Goal: Task Accomplishment & Management: Manage account settings

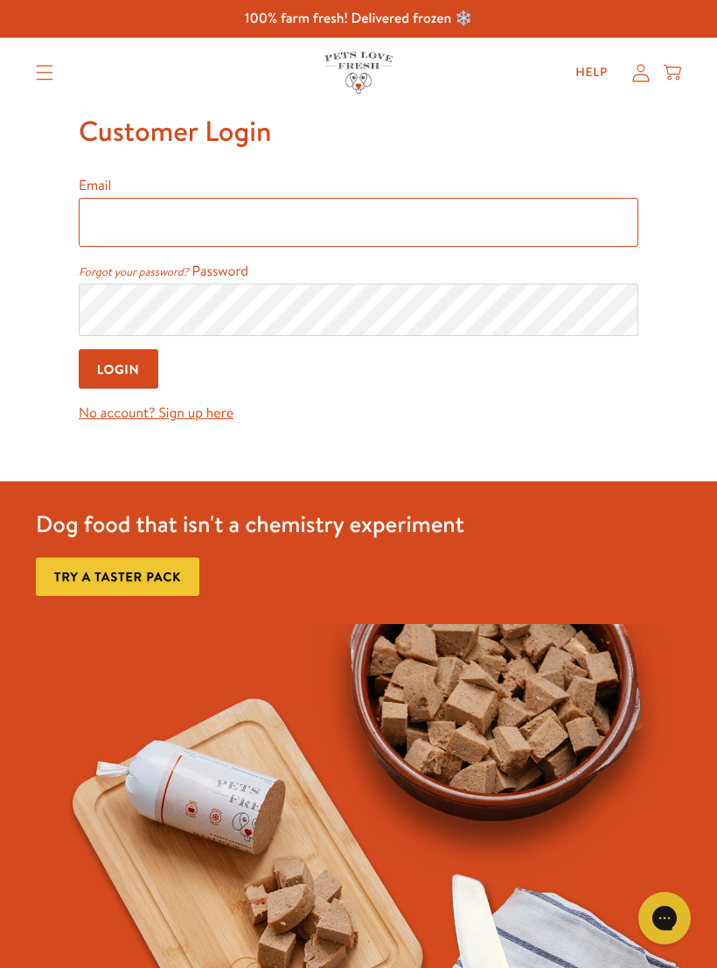
type input "[EMAIL_ADDRESS][DOMAIN_NAME]"
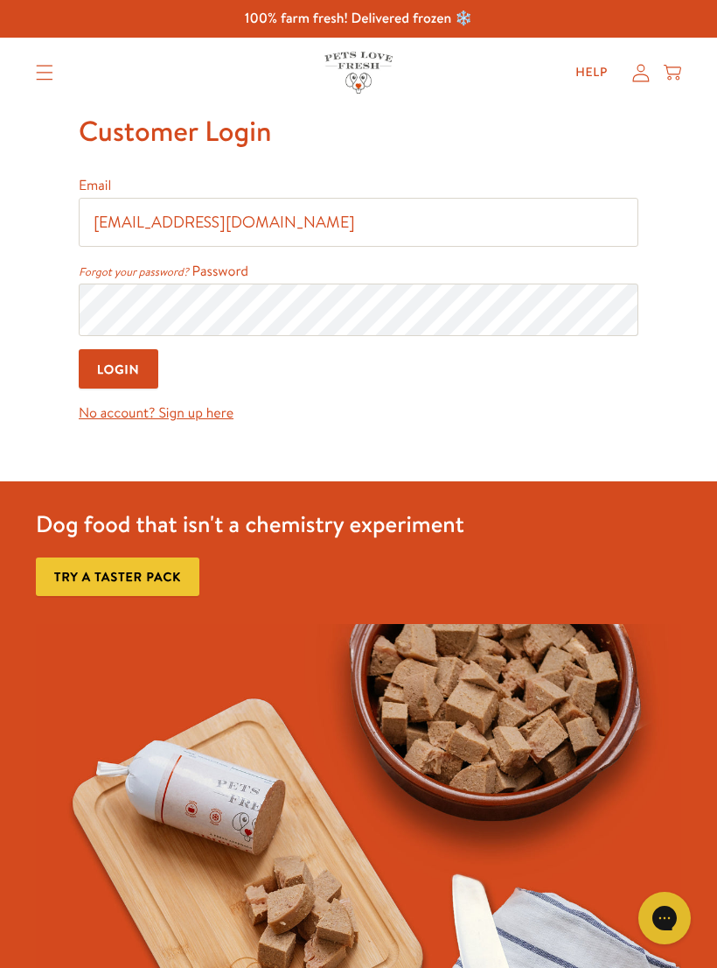
click at [119, 371] on input "Login" at bounding box center [119, 368] width 80 height 39
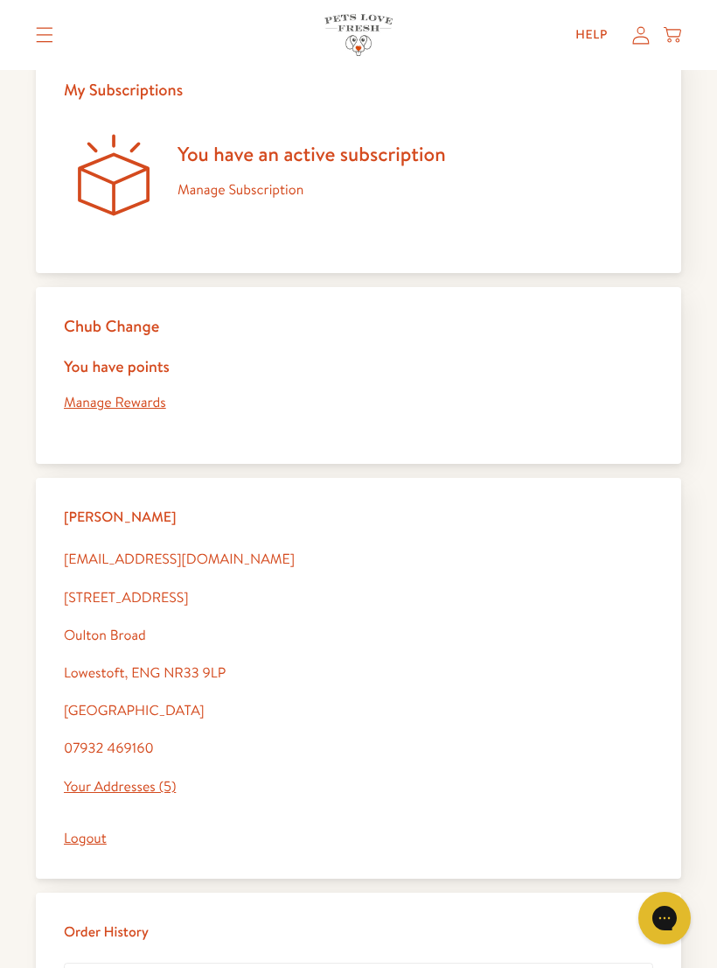
scroll to position [160, 0]
click at [239, 185] on link "Manage Subscription" at bounding box center [241, 190] width 126 height 19
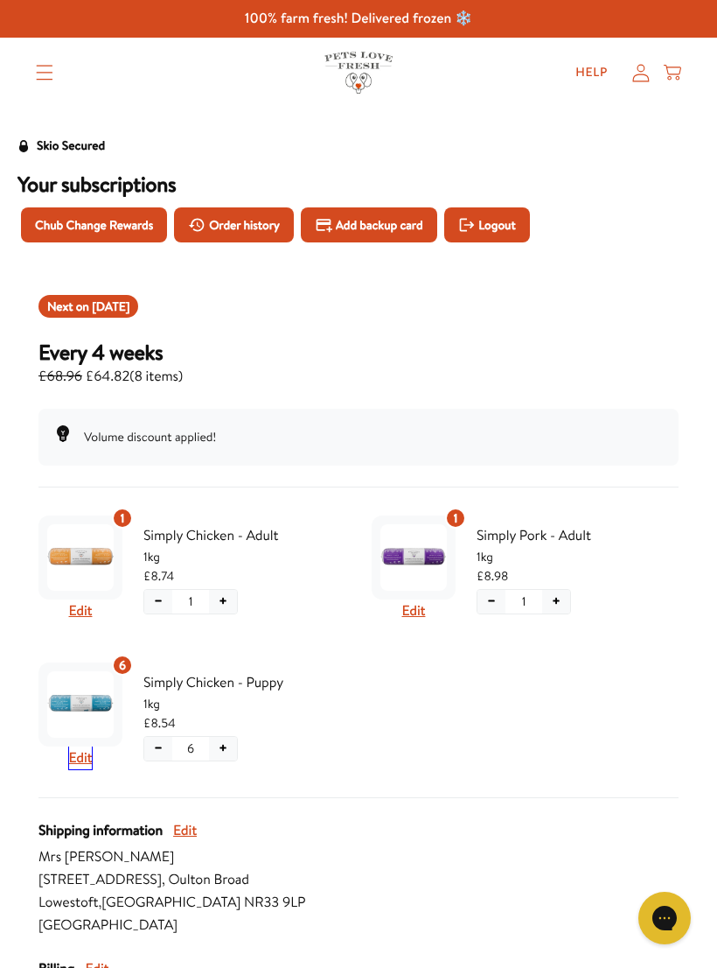
click at [82, 758] on button "Edit" at bounding box center [81, 757] width 24 height 23
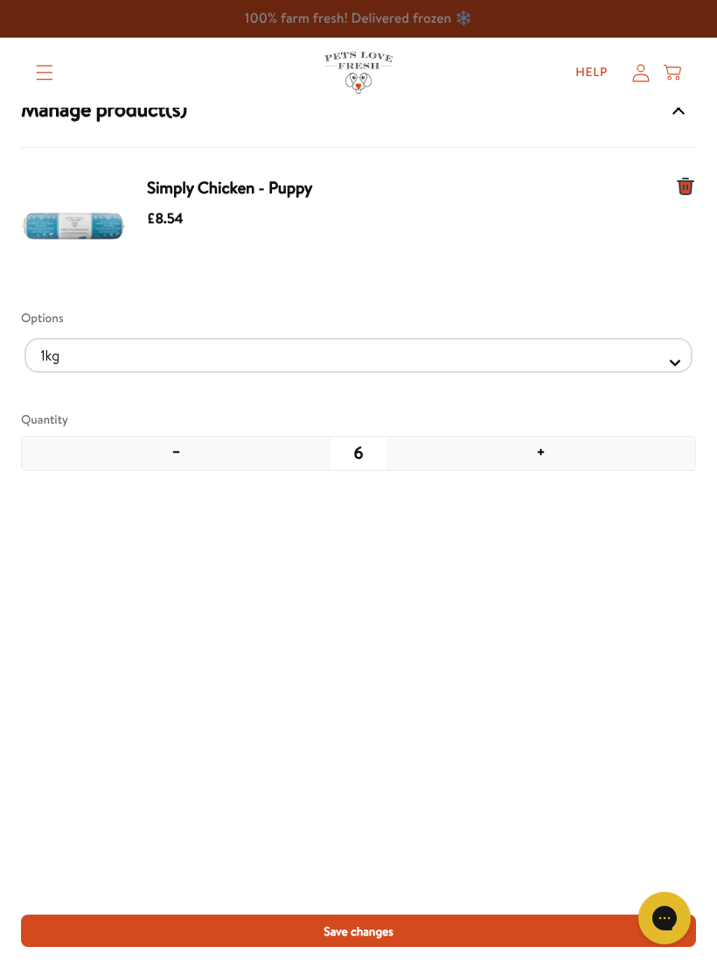
click at [542, 458] on button "+" at bounding box center [541, 453] width 309 height 33
click at [542, 449] on button "+" at bounding box center [541, 453] width 309 height 33
click at [385, 927] on span "Save changes" at bounding box center [359, 930] width 70 height 19
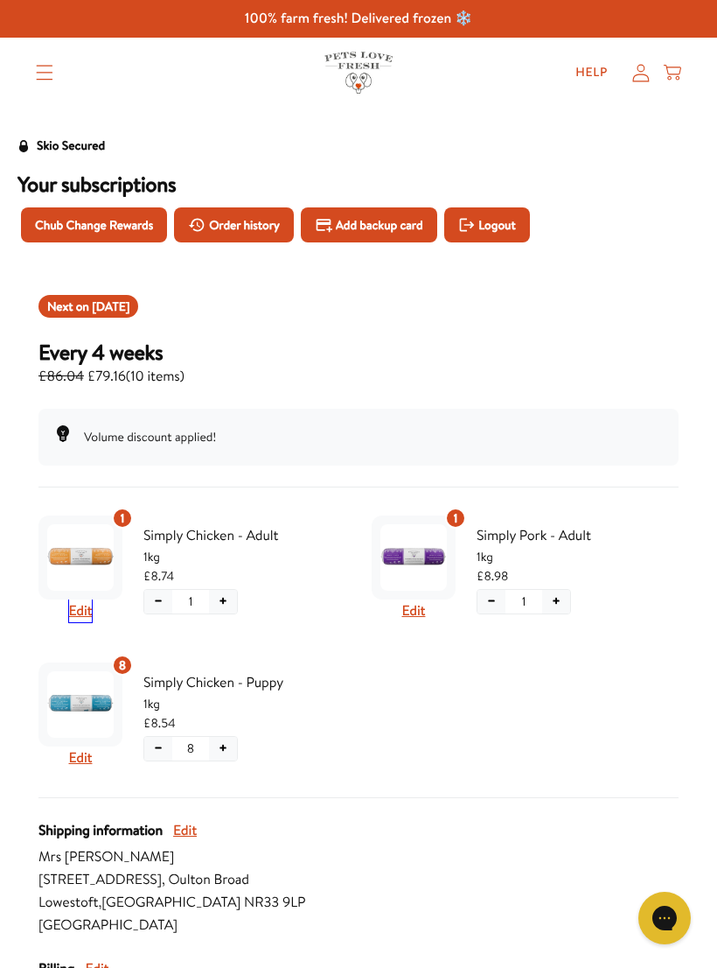
click at [88, 605] on button "Edit" at bounding box center [81, 610] width 24 height 23
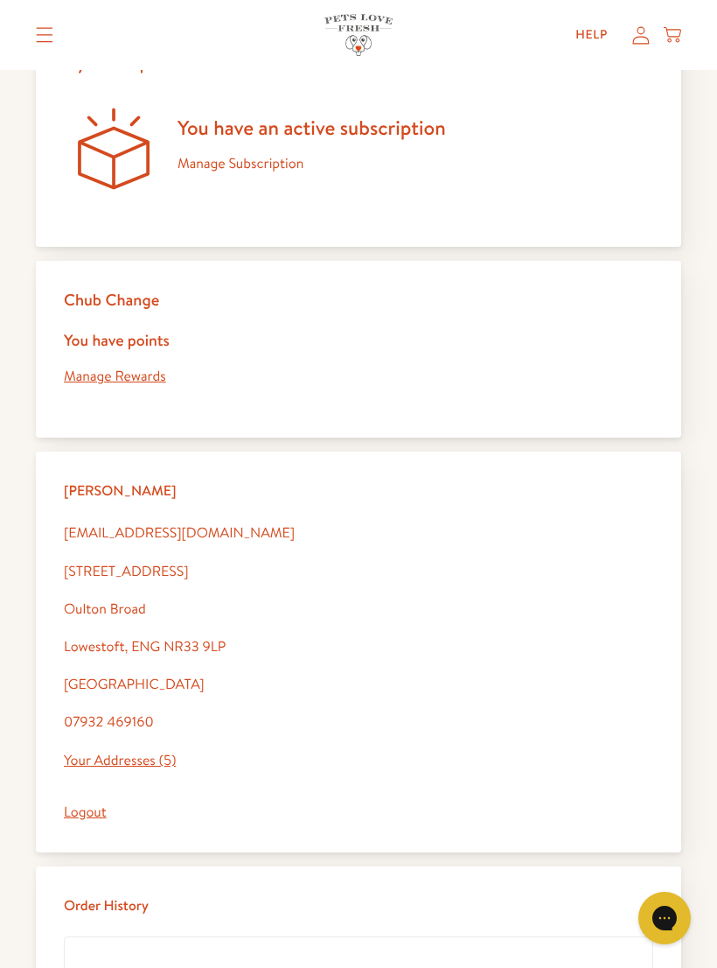
click at [109, 384] on link "Manage Rewards" at bounding box center [115, 376] width 102 height 19
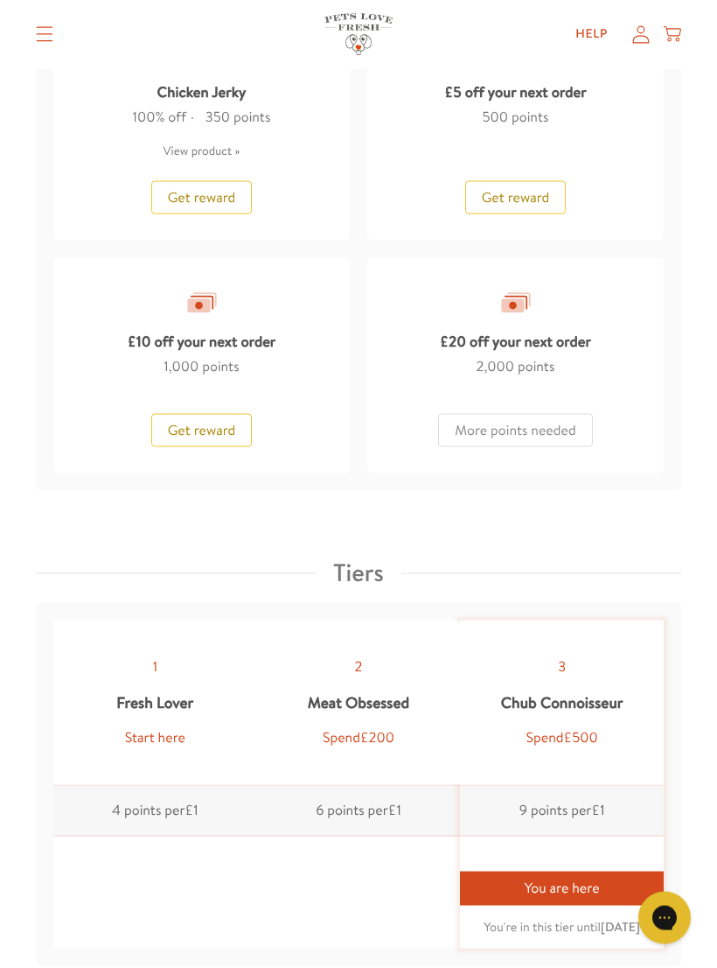
scroll to position [2080, 0]
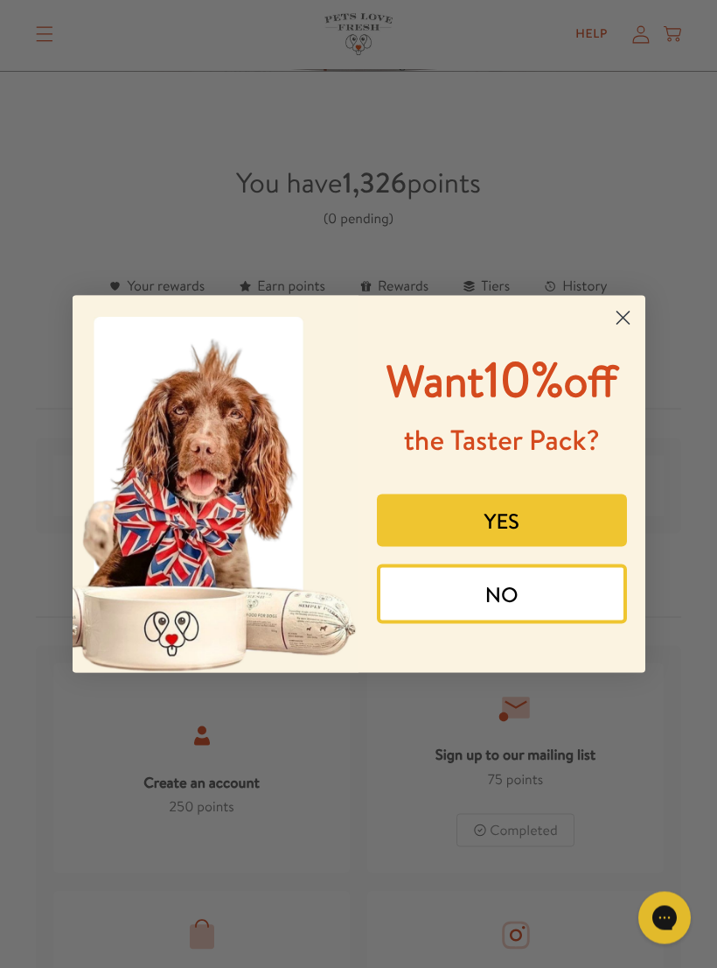
click at [624, 303] on circle "Close dialog" at bounding box center [622, 317] width 29 height 29
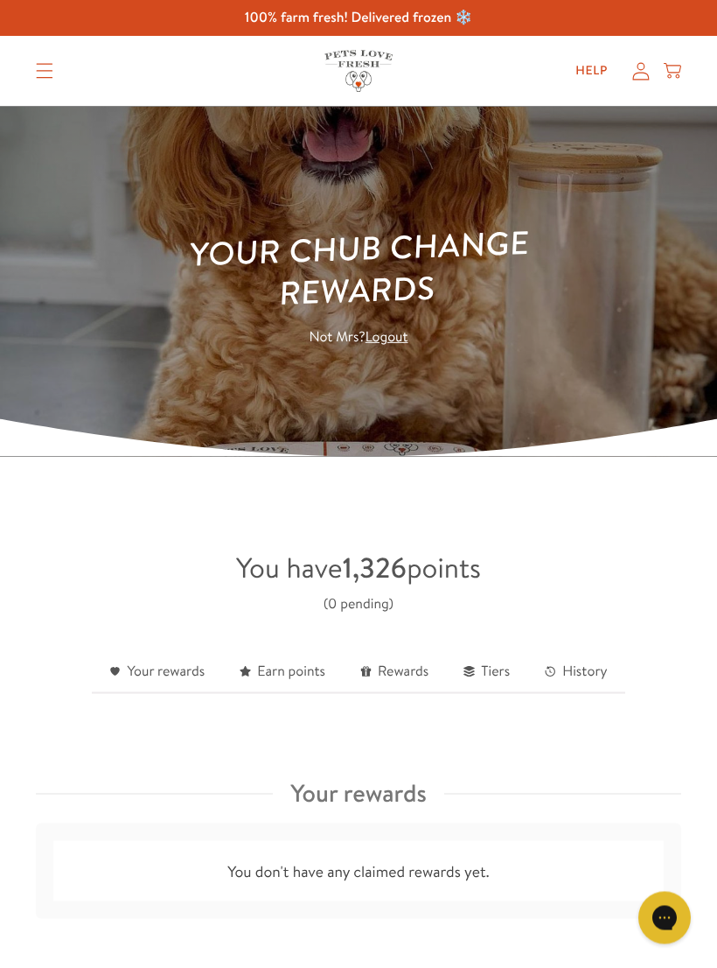
scroll to position [0, 0]
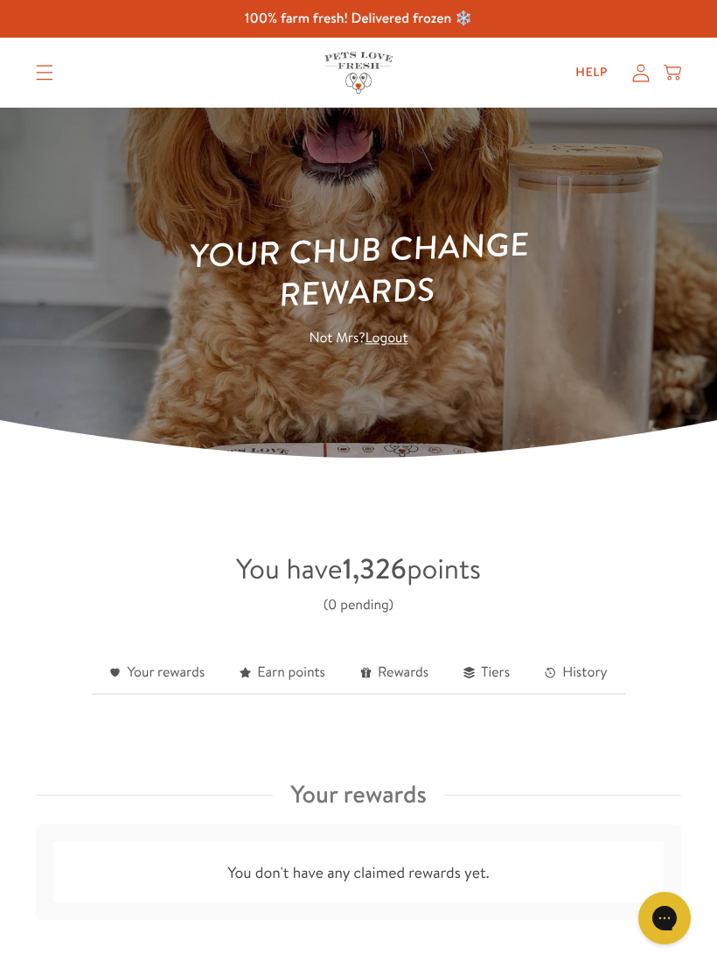
click at [636, 81] on icon at bounding box center [641, 73] width 17 height 18
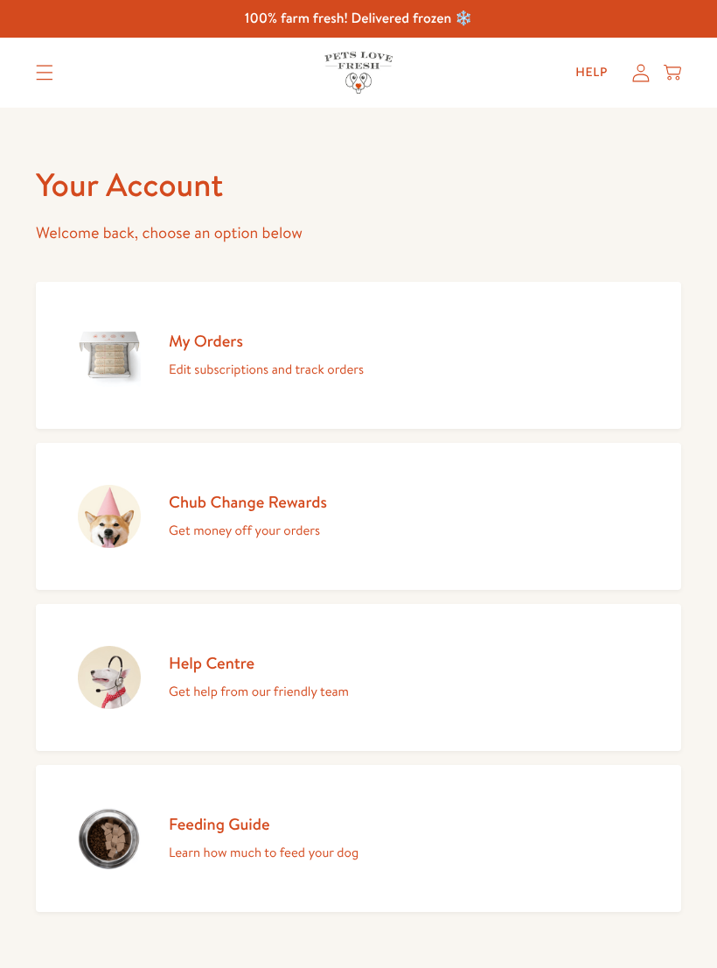
click at [647, 71] on icon at bounding box center [641, 73] width 17 height 18
click at [633, 76] on icon at bounding box center [641, 73] width 17 height 18
click at [50, 66] on icon "Translation missing: en.sections.header.menu" at bounding box center [44, 73] width 17 height 16
